Goal: Check status: Check status

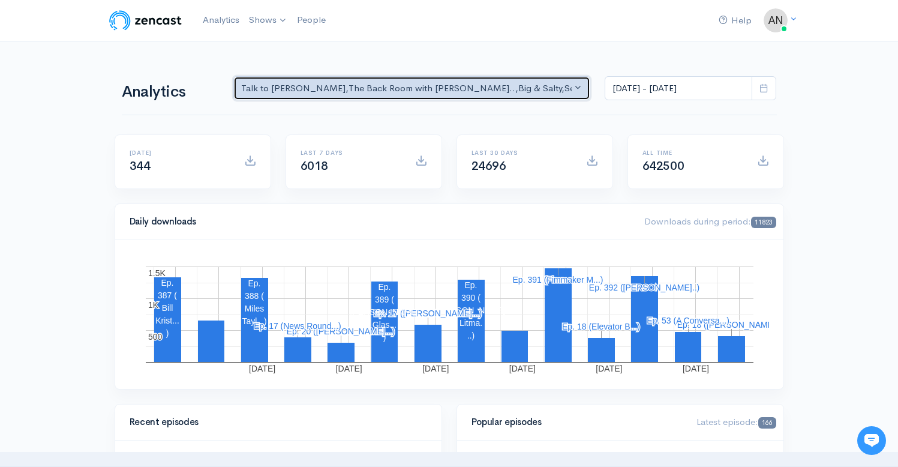
click at [491, 94] on div "Talk to [PERSON_NAME] , The Back Room with [PERSON_NAME].. , Big & Salty , Seri…" at bounding box center [406, 89] width 331 height 14
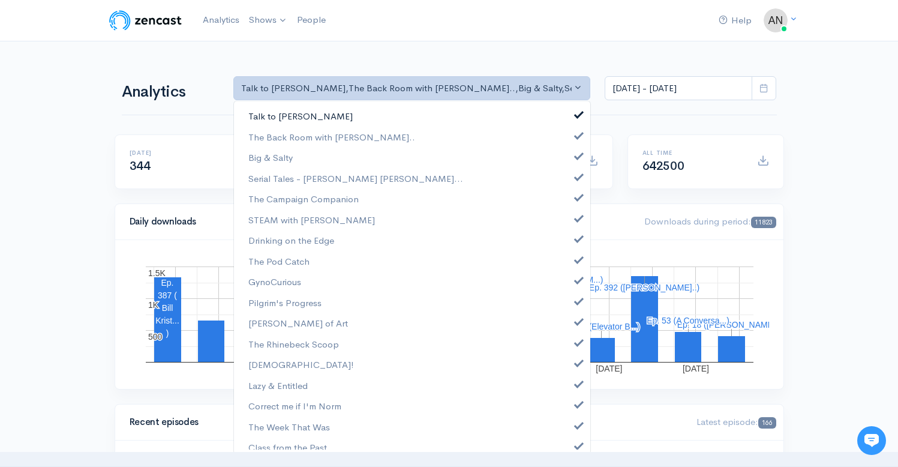
click at [576, 113] on span at bounding box center [578, 113] width 5 height 9
select select "10316"
click at [572, 161] on link "Big & Salty" at bounding box center [412, 157] width 356 height 21
click at [572, 183] on link "Serial Tales - [PERSON_NAME] [PERSON_NAME]..." at bounding box center [412, 178] width 356 height 21
click at [576, 195] on span at bounding box center [578, 195] width 5 height 9
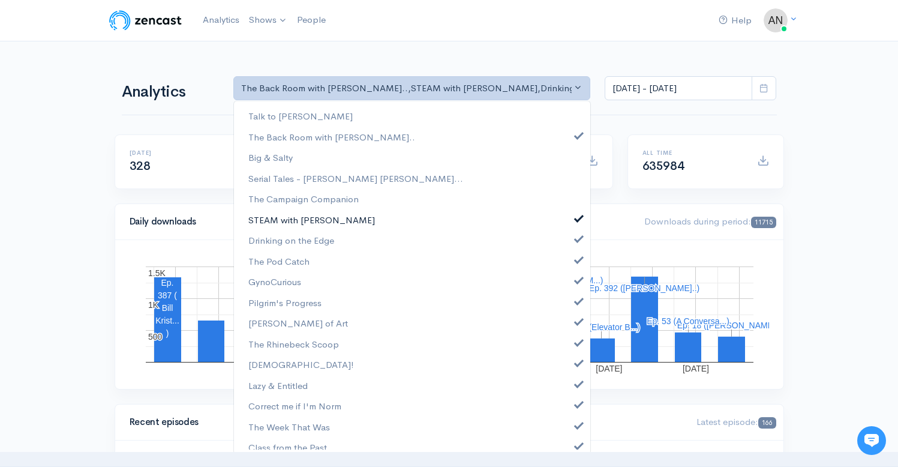
click at [570, 211] on link "STEAM with [PERSON_NAME]" at bounding box center [412, 219] width 356 height 21
click at [576, 236] on span at bounding box center [578, 237] width 5 height 9
click at [576, 257] on span at bounding box center [578, 258] width 5 height 9
click at [576, 275] on span at bounding box center [578, 278] width 5 height 9
click at [567, 299] on link "Pilgrim's Progress" at bounding box center [412, 302] width 356 height 21
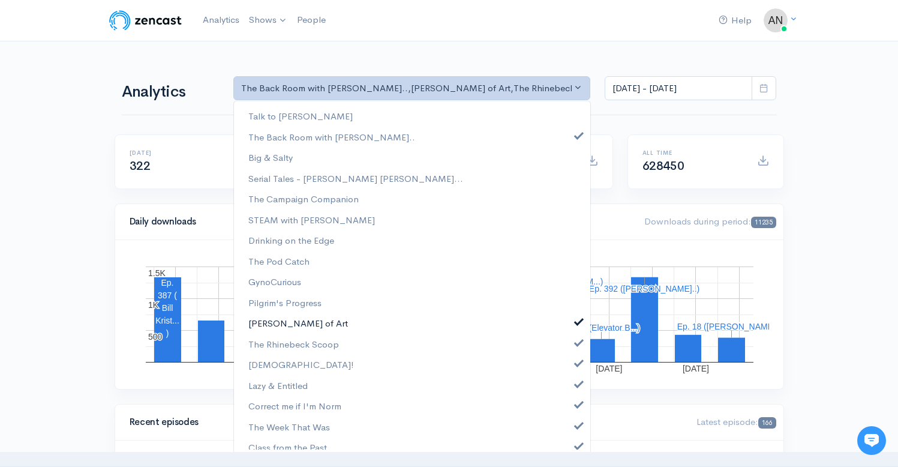
click at [576, 321] on span at bounding box center [578, 319] width 5 height 9
click at [570, 346] on link "The Rhinebeck Scoop" at bounding box center [412, 343] width 356 height 21
click at [570, 368] on link "[DEMOGRAPHIC_DATA]!" at bounding box center [412, 364] width 356 height 21
click at [569, 387] on link "Lazy & Entitled" at bounding box center [412, 385] width 356 height 21
click at [576, 403] on span at bounding box center [578, 402] width 5 height 9
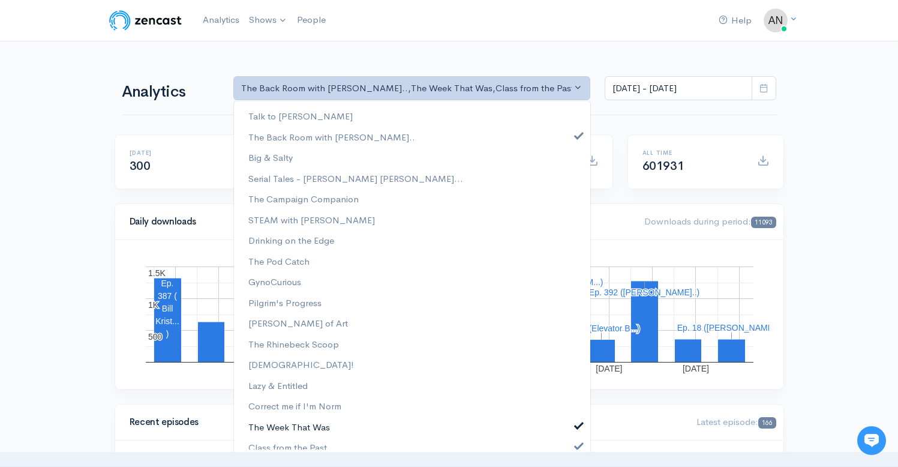
click at [576, 423] on span at bounding box center [578, 423] width 5 height 9
click at [576, 440] on span at bounding box center [578, 444] width 5 height 9
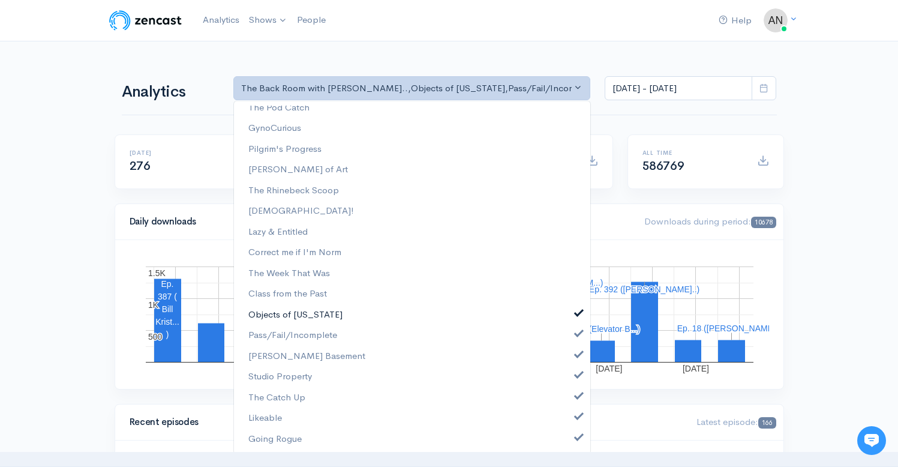
click at [576, 312] on span at bounding box center [578, 311] width 5 height 9
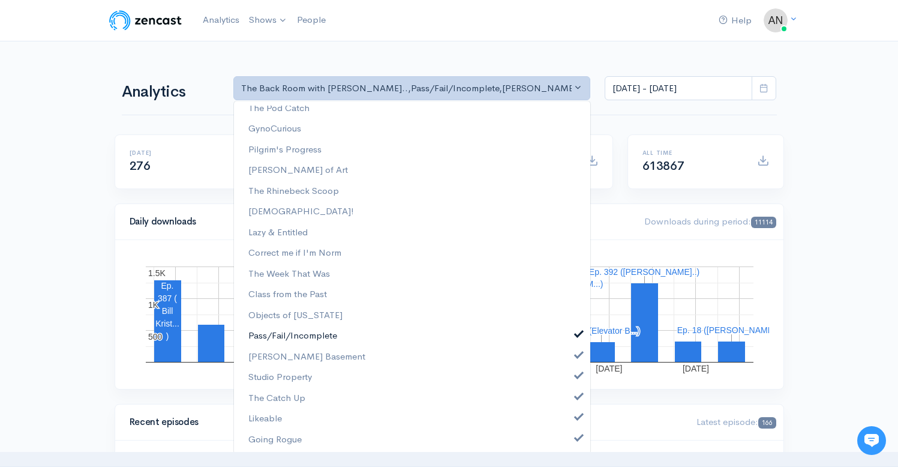
click at [576, 338] on link "Pass/Fail/Incomplete" at bounding box center [412, 335] width 356 height 21
click at [576, 356] on span at bounding box center [578, 353] width 5 height 9
click at [569, 380] on link "Studio Property" at bounding box center [412, 376] width 356 height 21
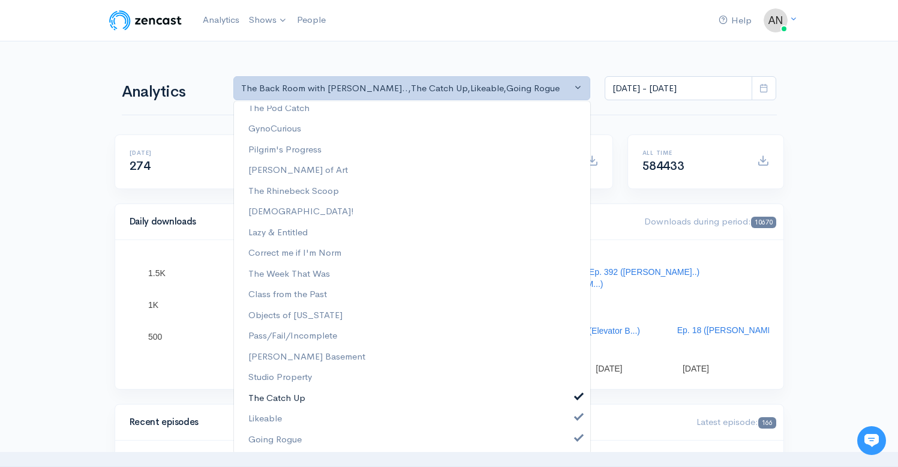
click at [576, 395] on span at bounding box center [578, 394] width 5 height 9
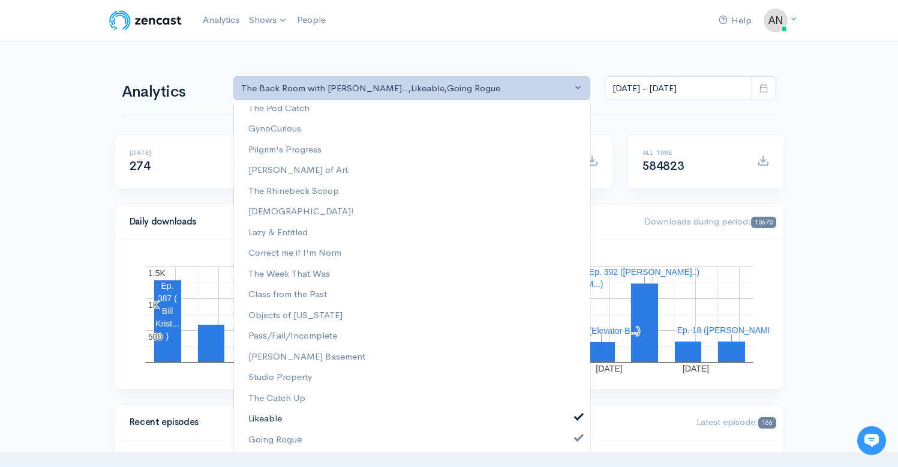
click at [576, 420] on span at bounding box center [578, 415] width 5 height 9
click at [576, 437] on span at bounding box center [578, 436] width 5 height 9
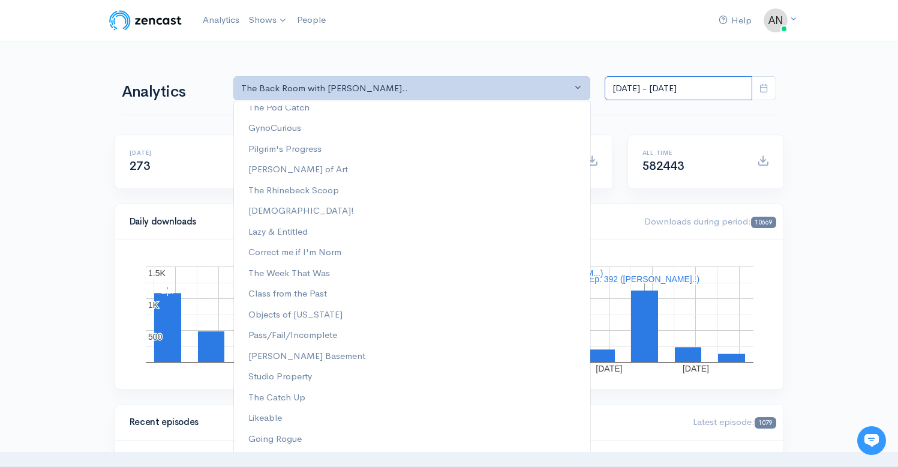
click at [656, 89] on input "[DATE] - [DATE]" at bounding box center [679, 88] width 148 height 25
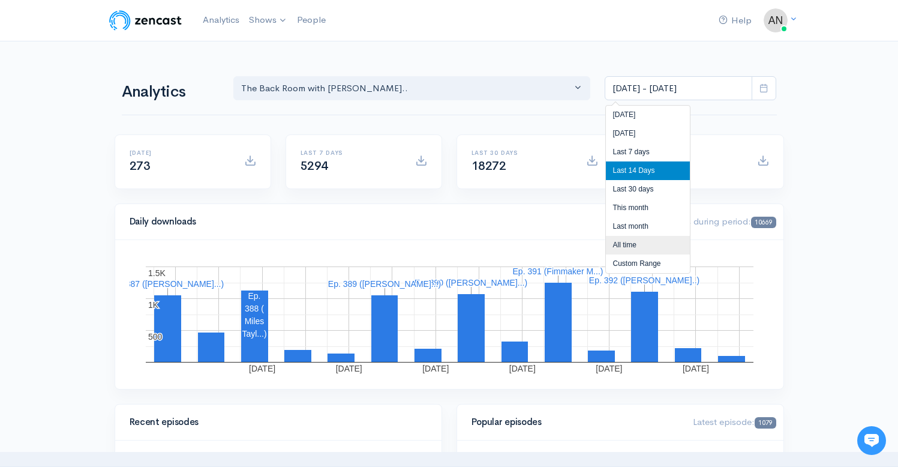
click at [620, 244] on li "All time" at bounding box center [648, 245] width 84 height 19
type input "[DATE] - [DATE]"
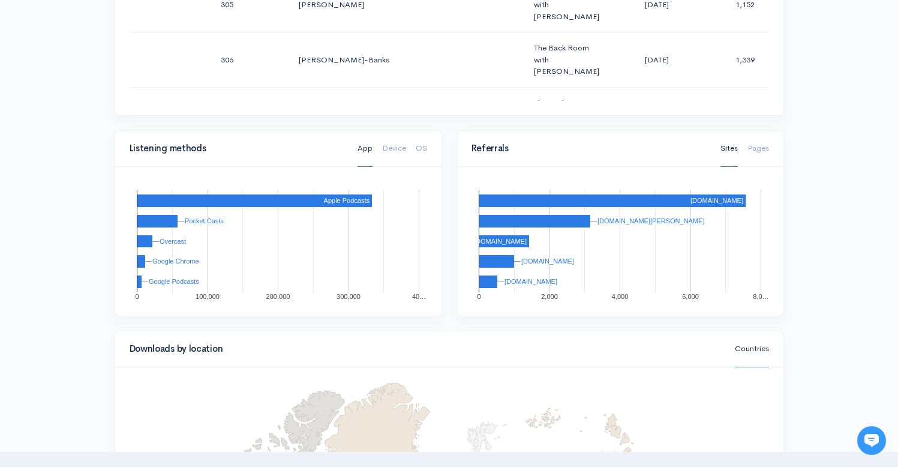
scroll to position [16708, 0]
